Goal: Navigation & Orientation: Find specific page/section

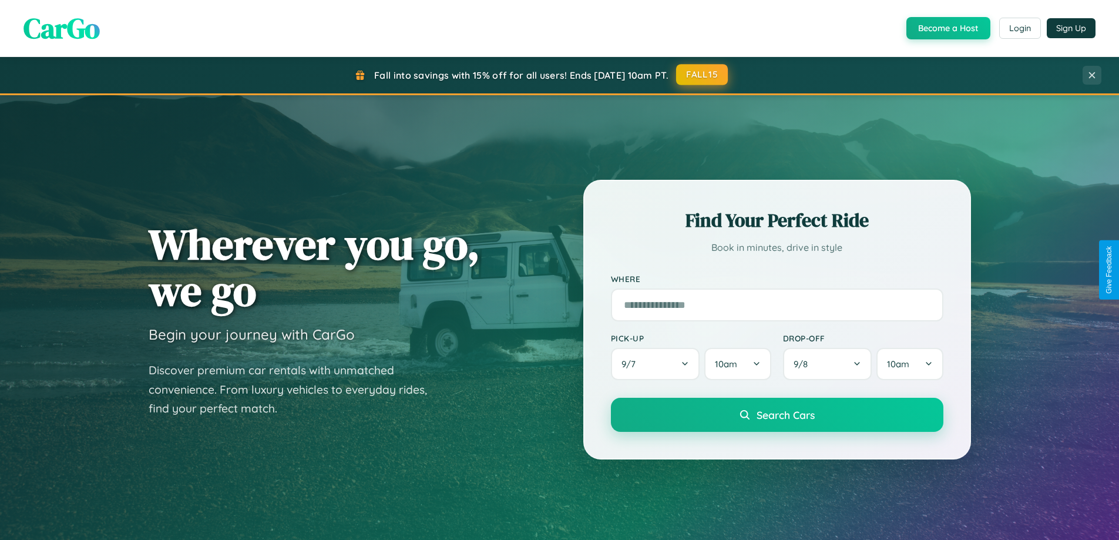
click at [703, 75] on button "FALL15" at bounding box center [702, 74] width 52 height 21
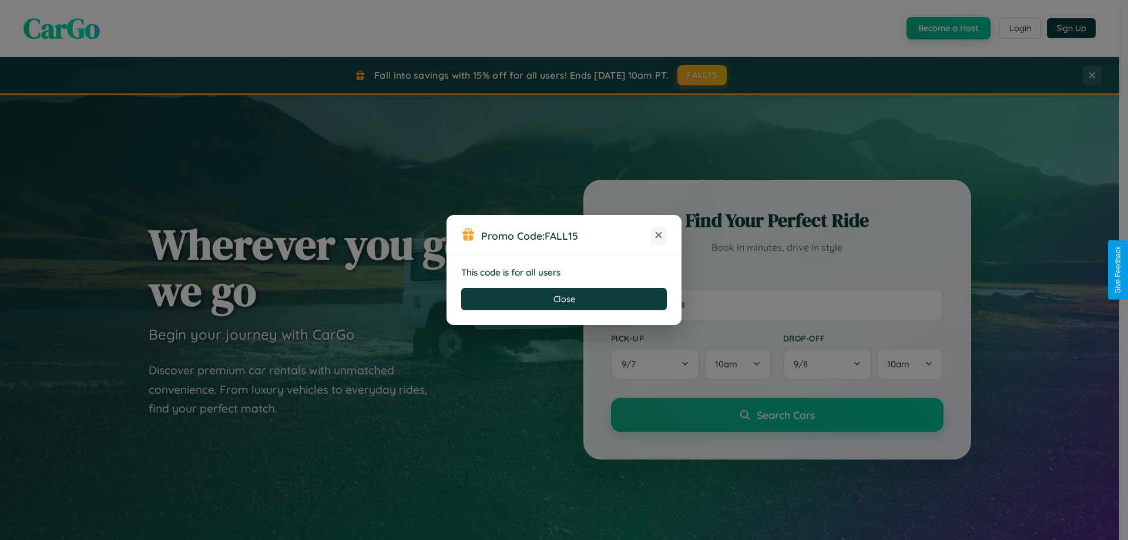
click at [659, 236] on icon at bounding box center [659, 235] width 12 height 12
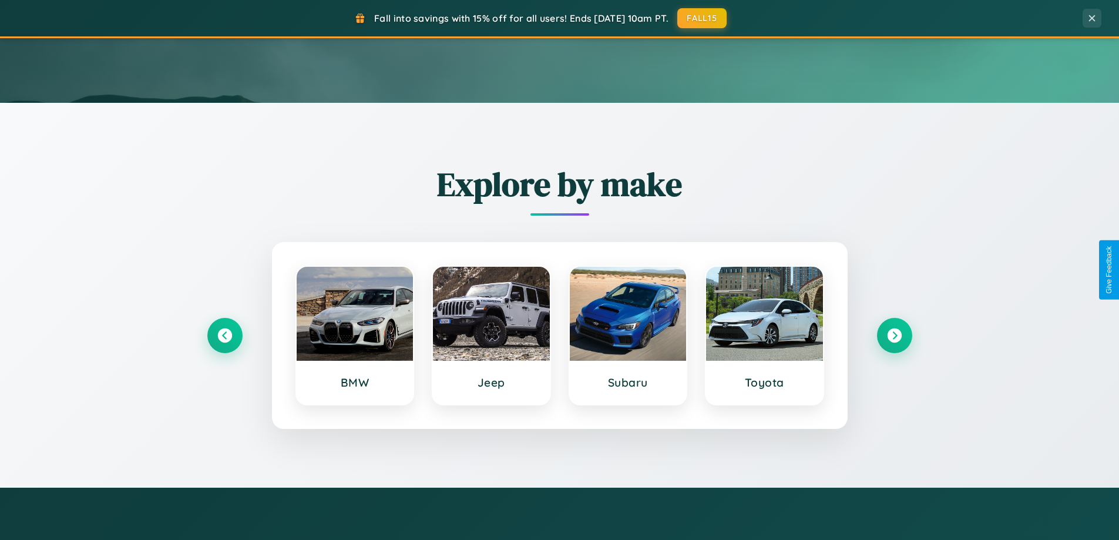
scroll to position [507, 0]
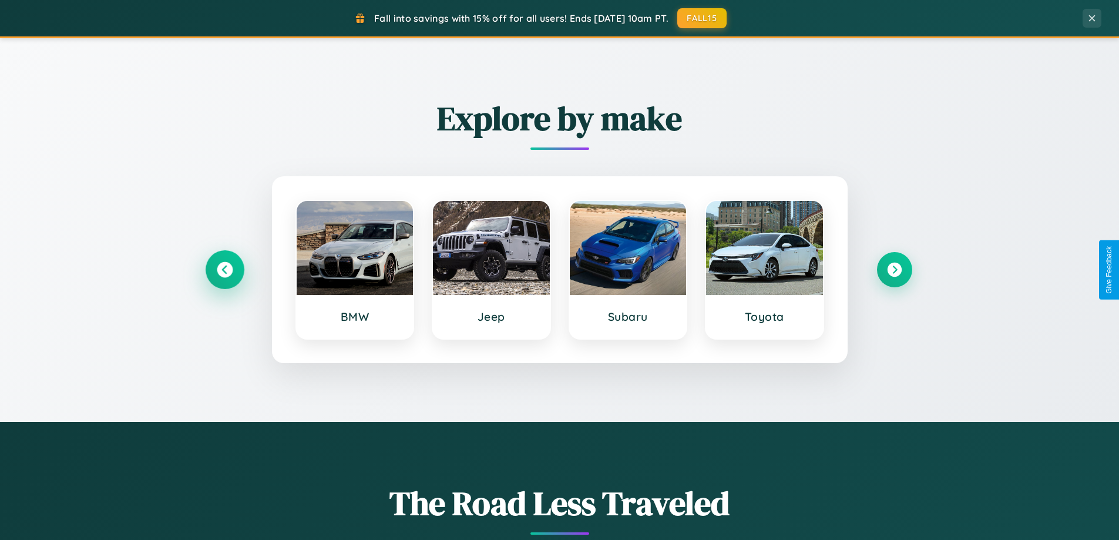
click at [224, 270] on icon at bounding box center [225, 270] width 16 height 16
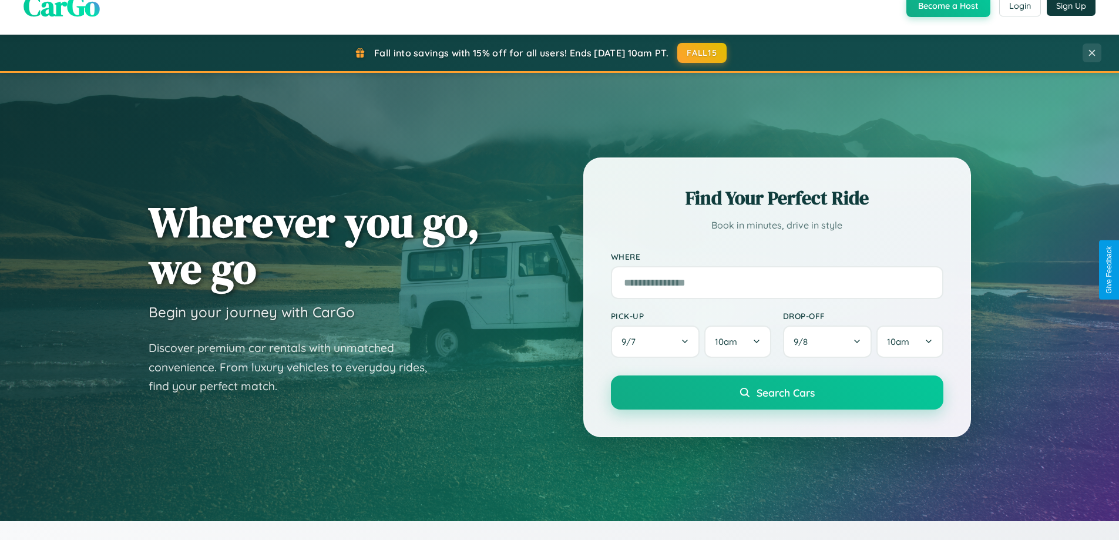
scroll to position [0, 0]
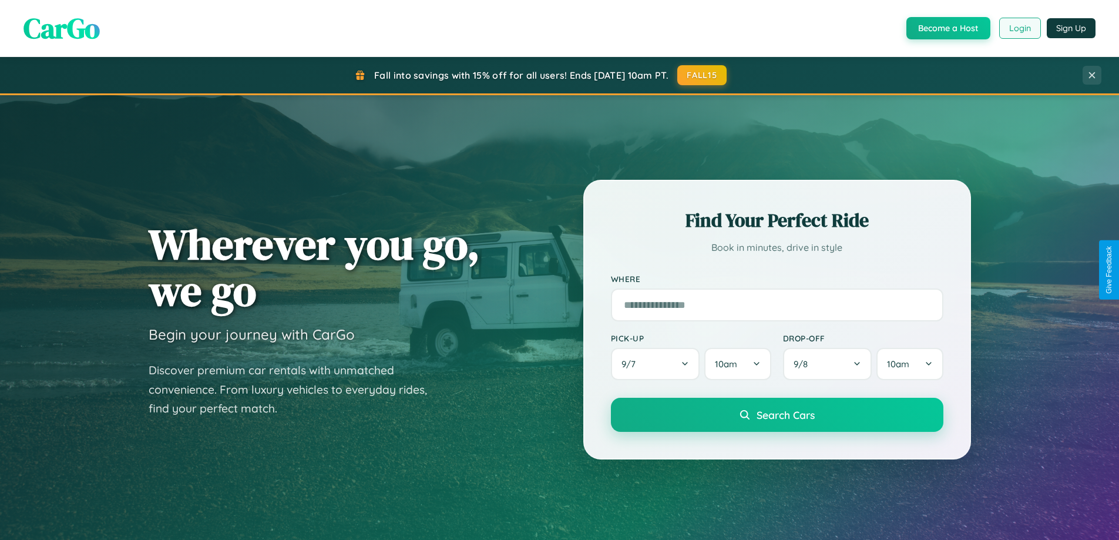
click at [1020, 28] on button "Login" at bounding box center [1021, 28] width 42 height 21
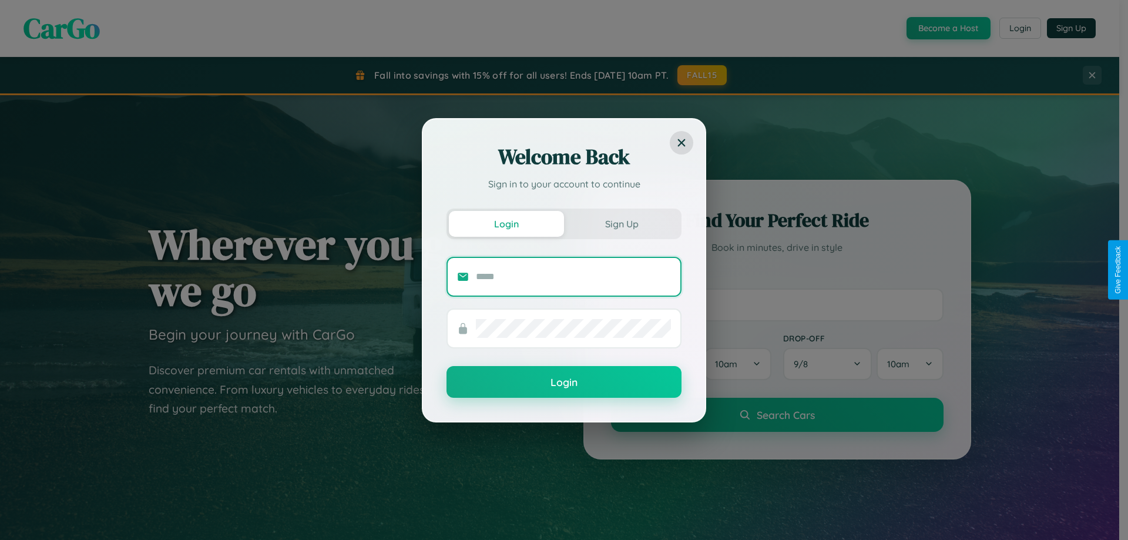
click at [574, 276] on input "text" at bounding box center [573, 276] width 195 height 19
type input "**********"
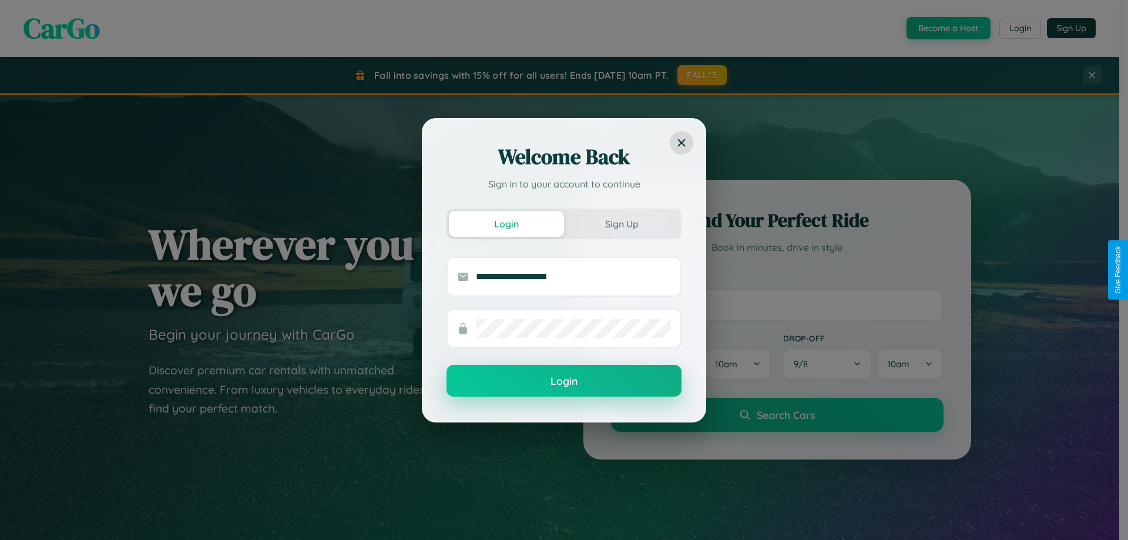
click at [564, 381] on button "Login" at bounding box center [564, 381] width 235 height 32
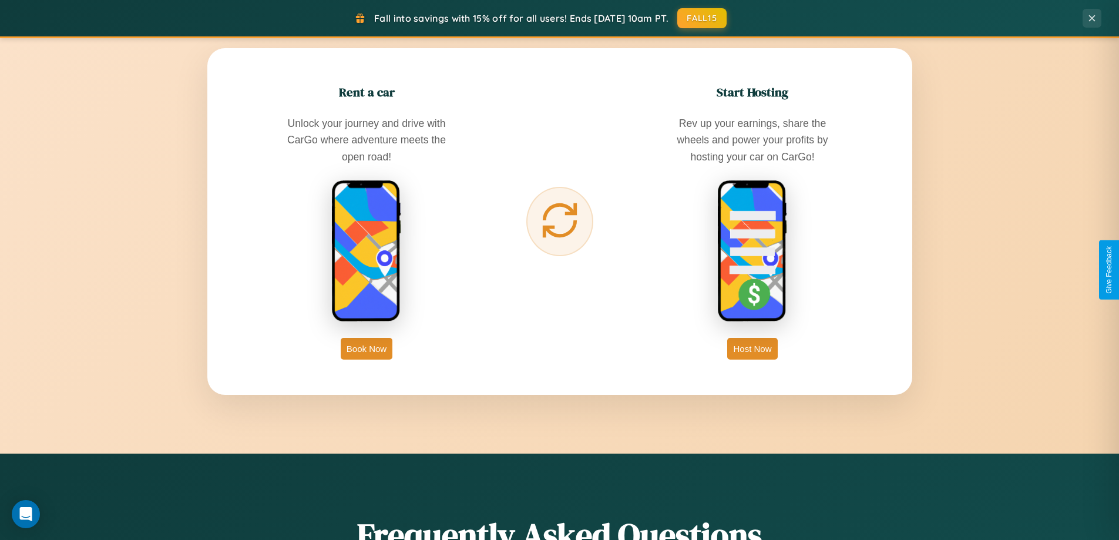
scroll to position [2261, 0]
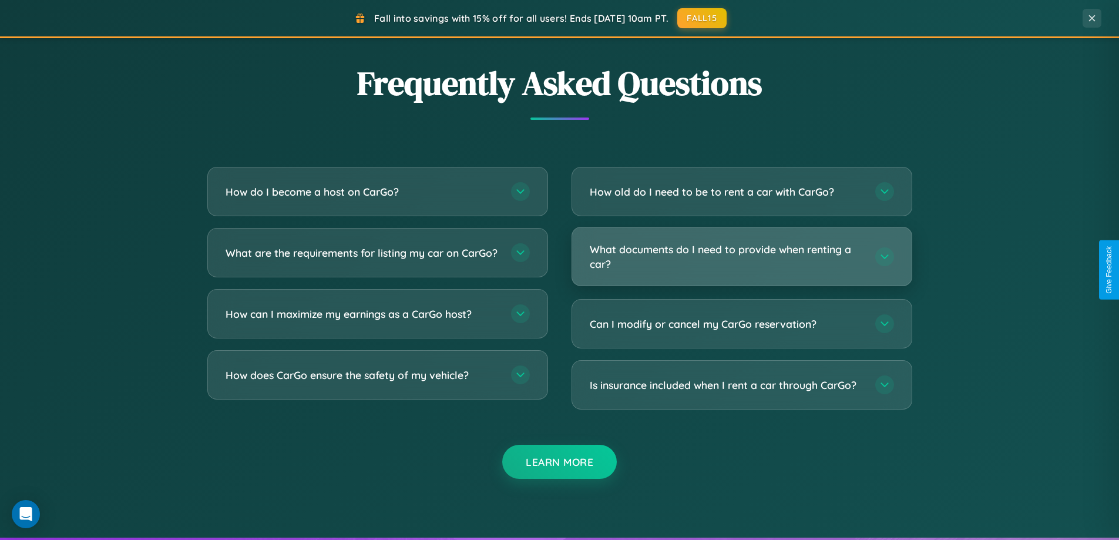
click at [742, 257] on h3 "What documents do I need to provide when renting a car?" at bounding box center [727, 256] width 274 height 29
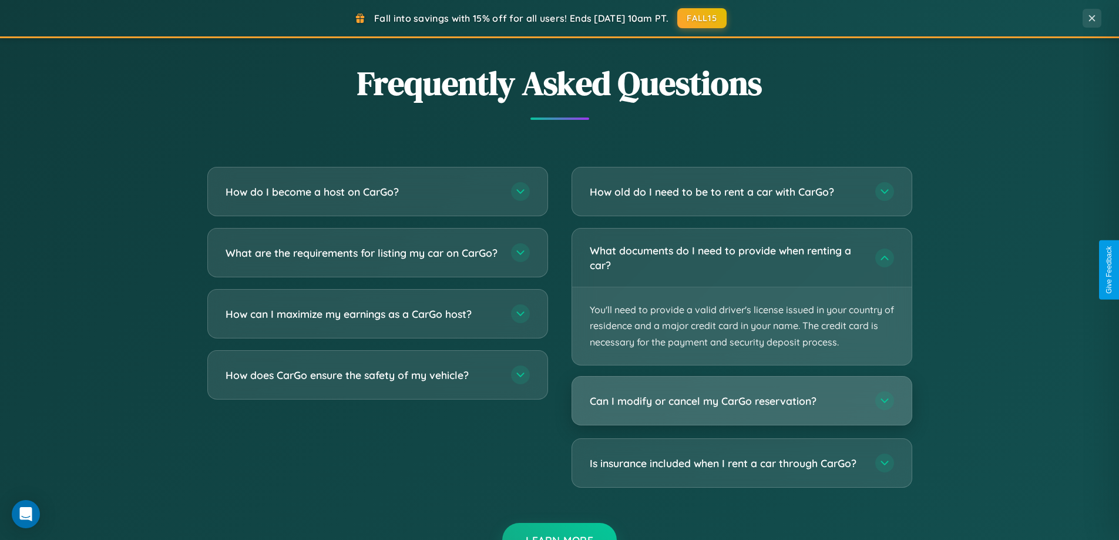
click at [742, 401] on h3 "Can I modify or cancel my CarGo reservation?" at bounding box center [727, 401] width 274 height 15
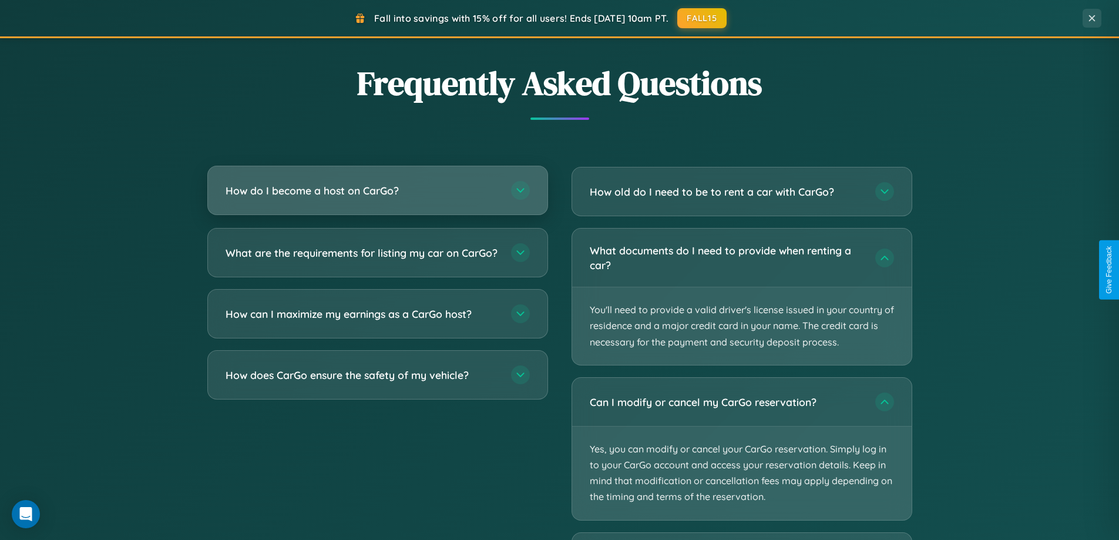
click at [377, 190] on h3 "How do I become a host on CarGo?" at bounding box center [363, 190] width 274 height 15
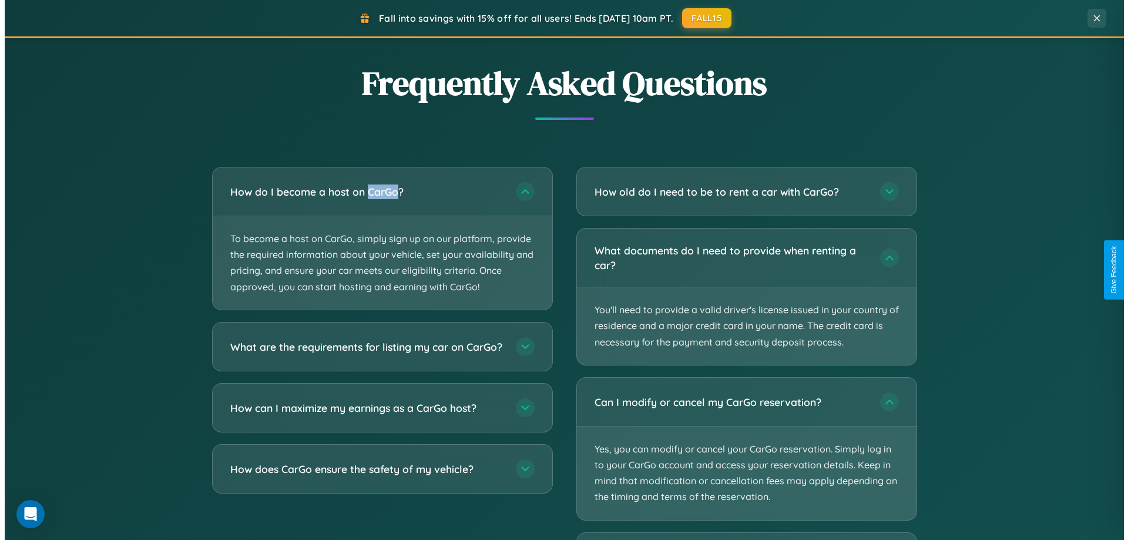
scroll to position [0, 0]
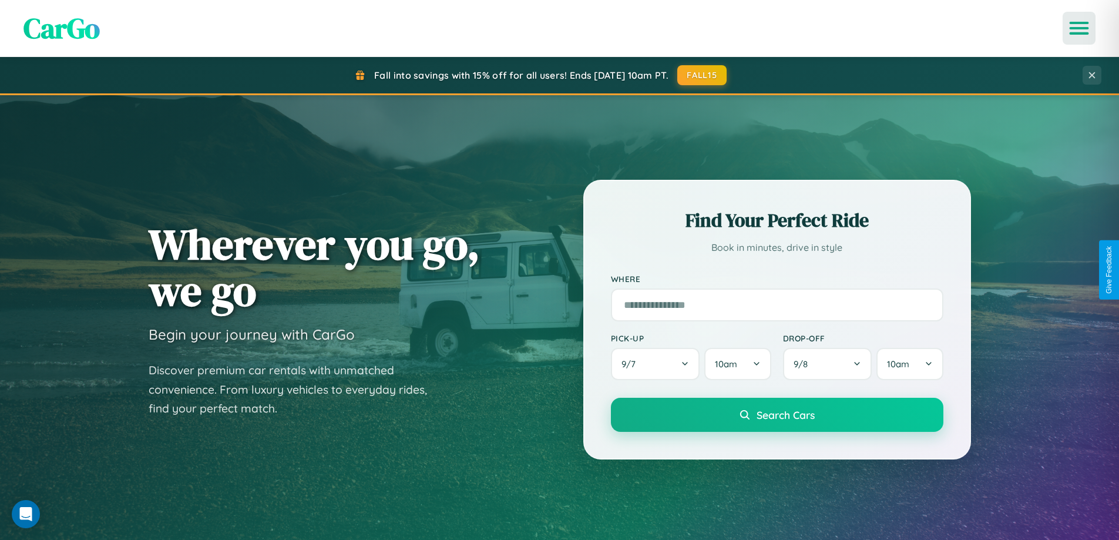
click at [1080, 28] on icon "Open menu" at bounding box center [1079, 28] width 17 height 11
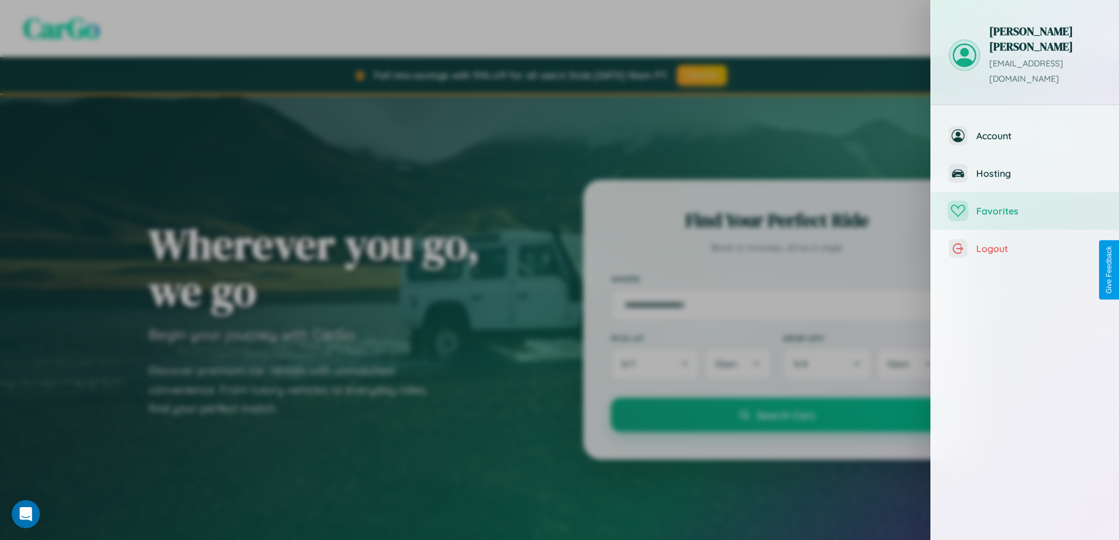
click at [1025, 205] on span "Favorites" at bounding box center [1039, 211] width 125 height 12
